Goal: Information Seeking & Learning: Check status

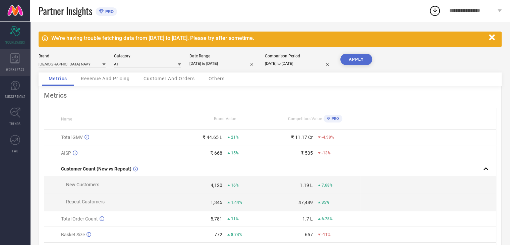
click at [16, 66] on div "WORKSPACE" at bounding box center [15, 62] width 30 height 27
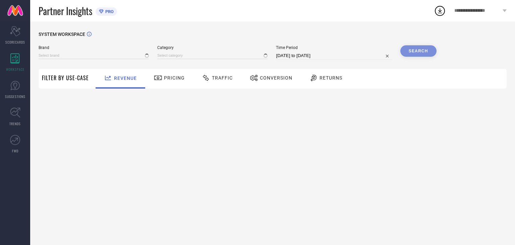
type input "[DEMOGRAPHIC_DATA] NAVY"
type input "All"
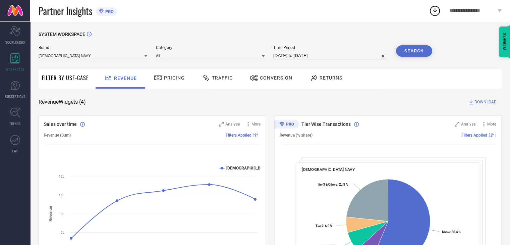
click at [221, 74] on div "Traffic" at bounding box center [217, 77] width 34 height 11
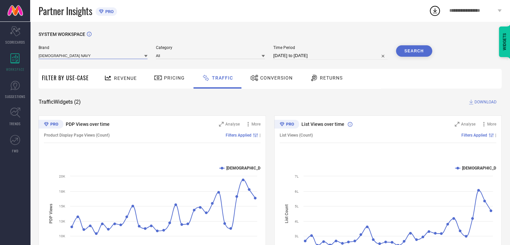
click at [60, 57] on input at bounding box center [93, 55] width 109 height 7
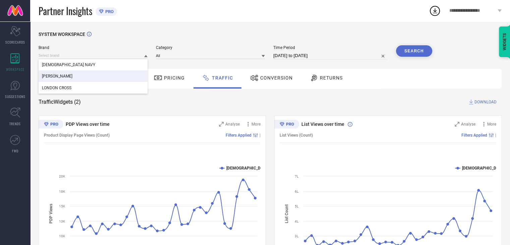
click at [66, 74] on div "[PERSON_NAME]" at bounding box center [93, 75] width 109 height 11
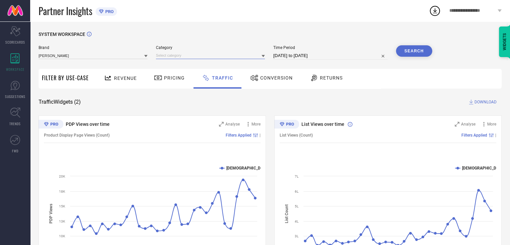
click at [247, 59] on input at bounding box center [210, 55] width 109 height 7
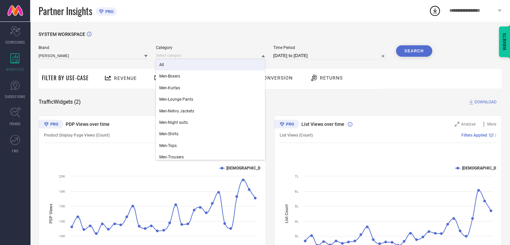
click at [245, 62] on div "All" at bounding box center [210, 64] width 109 height 11
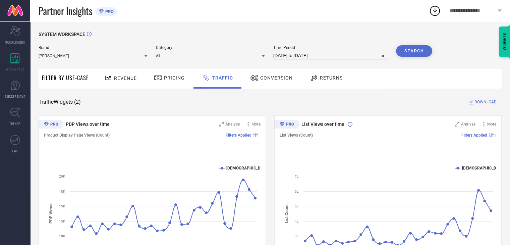
click at [405, 53] on button "Search" at bounding box center [414, 50] width 36 height 11
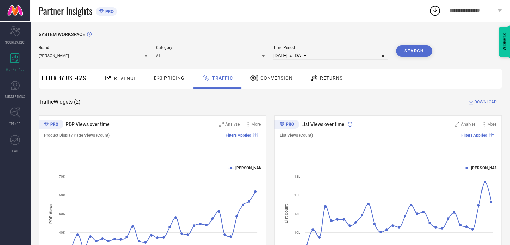
click at [221, 58] on input at bounding box center [210, 55] width 109 height 7
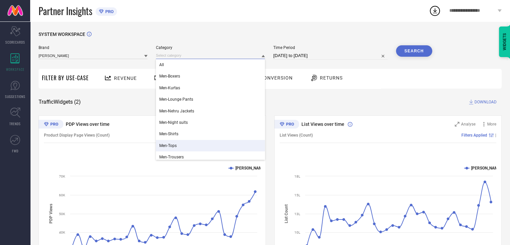
scroll to position [67, 0]
click at [205, 142] on div "Women-Shirts" at bounding box center [210, 147] width 109 height 11
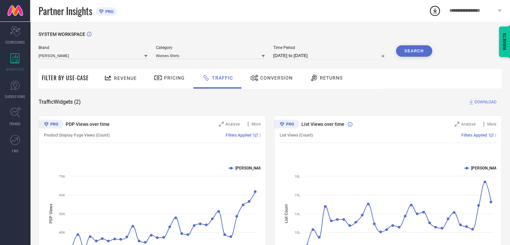
click at [419, 53] on button "Search" at bounding box center [414, 50] width 36 height 11
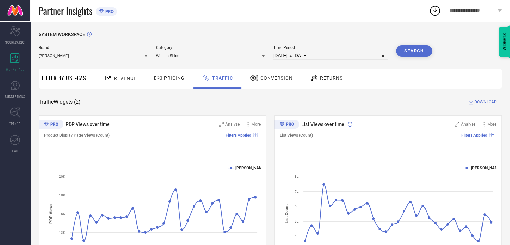
scroll to position [0, 0]
click at [169, 57] on input at bounding box center [210, 55] width 109 height 7
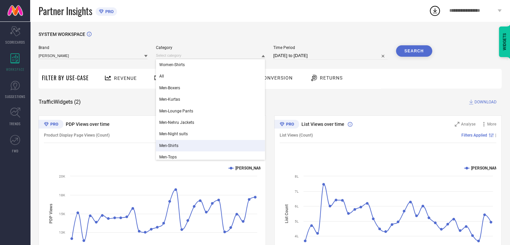
click at [178, 141] on div "Men-Shirts" at bounding box center [210, 145] width 109 height 11
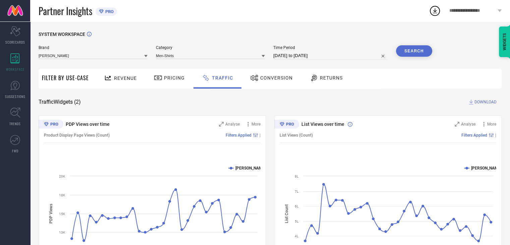
click at [423, 50] on button "Search" at bounding box center [414, 50] width 36 height 11
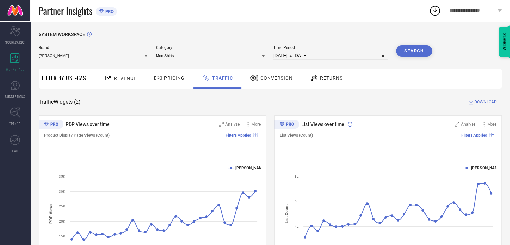
click at [111, 55] on input at bounding box center [93, 55] width 109 height 7
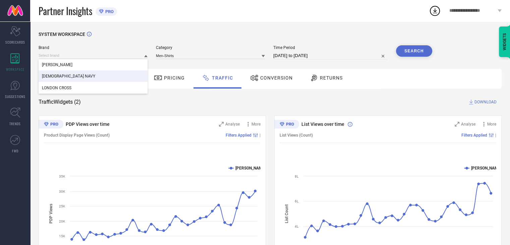
click at [109, 76] on div "[DEMOGRAPHIC_DATA] NAVY" at bounding box center [93, 75] width 109 height 11
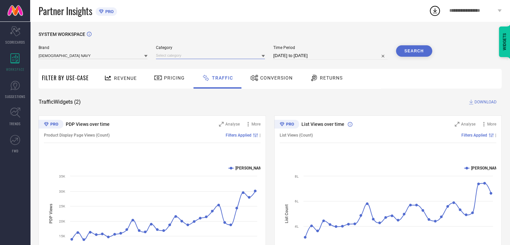
click at [250, 55] on input at bounding box center [210, 55] width 109 height 7
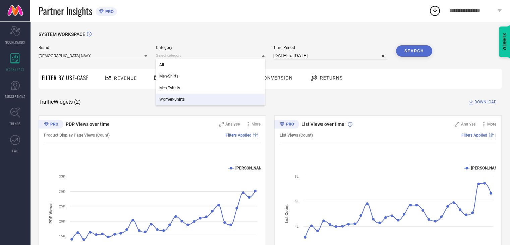
click at [235, 100] on div "Women-Shirts" at bounding box center [210, 98] width 109 height 11
click at [427, 54] on button "Search" at bounding box center [414, 50] width 36 height 11
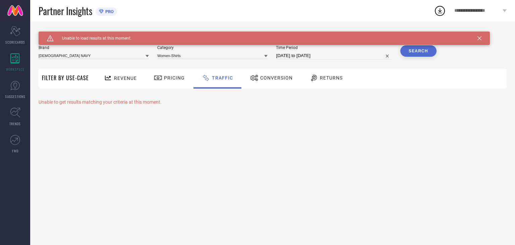
click at [422, 55] on button "Search" at bounding box center [418, 50] width 36 height 11
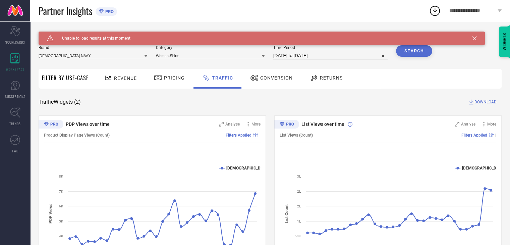
click at [381, 85] on div "Revenue Pricing Traffic Conversion Returns" at bounding box center [296, 79] width 409 height 20
click at [472, 38] on icon at bounding box center [474, 38] width 4 height 4
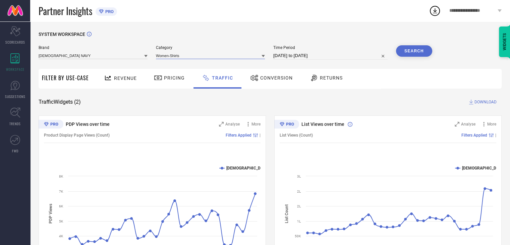
click at [163, 55] on input at bounding box center [210, 55] width 109 height 7
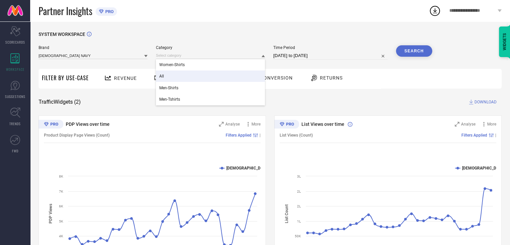
click at [169, 74] on div "All" at bounding box center [210, 75] width 109 height 11
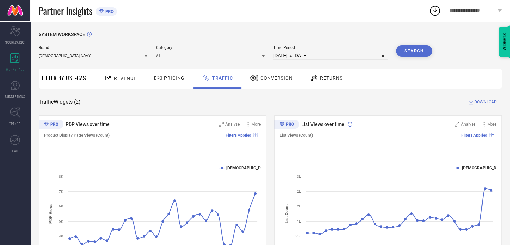
click at [416, 47] on button "Search" at bounding box center [414, 50] width 36 height 11
